Goal: Transaction & Acquisition: Purchase product/service

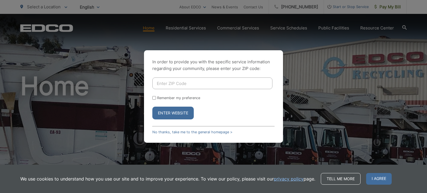
click at [192, 84] on input "Enter ZIP Code" at bounding box center [212, 84] width 120 height 12
type input "92019"
click at [155, 97] on input "Remember my preference" at bounding box center [154, 98] width 4 height 4
checkbox input "true"
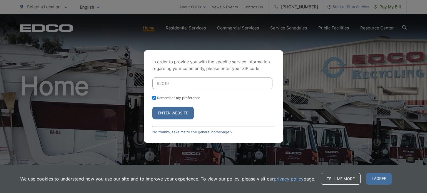
click at [176, 115] on button "Enter Website" at bounding box center [172, 113] width 41 height 13
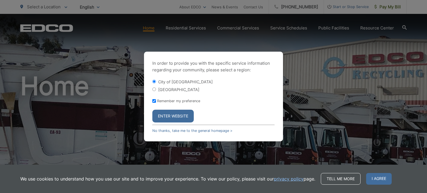
click at [174, 116] on button "Enter Website" at bounding box center [172, 116] width 41 height 13
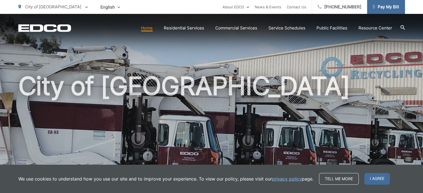
click at [386, 6] on span "Pay My Bill" at bounding box center [386, 7] width 26 height 7
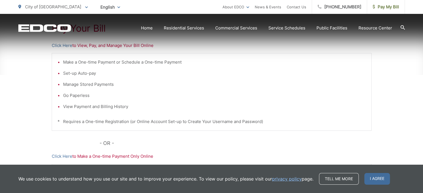
scroll to position [127, 0]
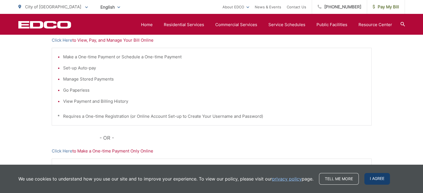
click at [372, 181] on span "I agree" at bounding box center [377, 179] width 26 height 12
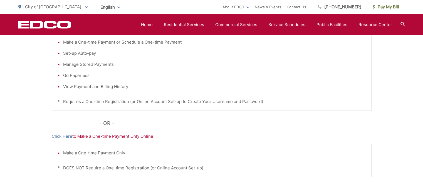
scroll to position [146, 0]
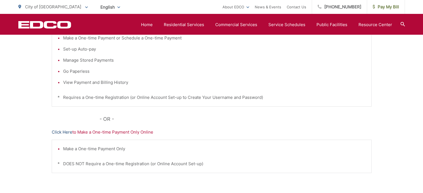
click at [62, 131] on link "Click Here" at bounding box center [62, 132] width 21 height 7
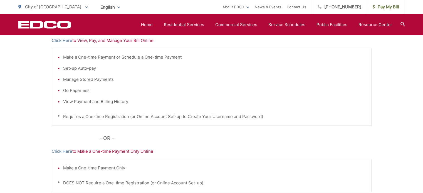
scroll to position [127, 0]
click at [63, 38] on link "Click Here" at bounding box center [62, 40] width 21 height 7
